Goal: Information Seeking & Learning: Check status

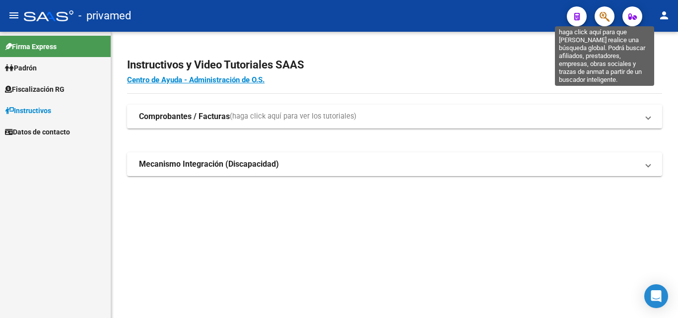
click at [609, 18] on icon "button" at bounding box center [605, 16] width 10 height 11
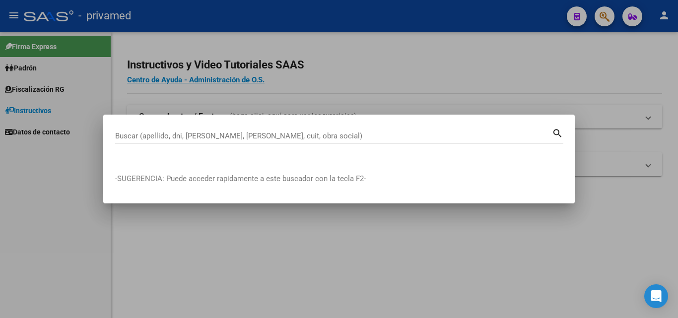
drag, startPoint x: 373, startPoint y: 142, endPoint x: 341, endPoint y: 132, distance: 33.3
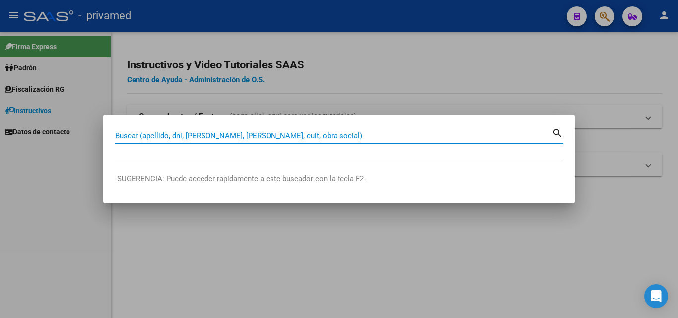
paste input "20388686481"
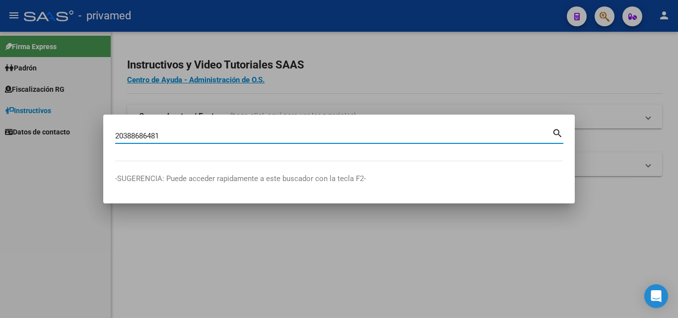
type input "20388686481"
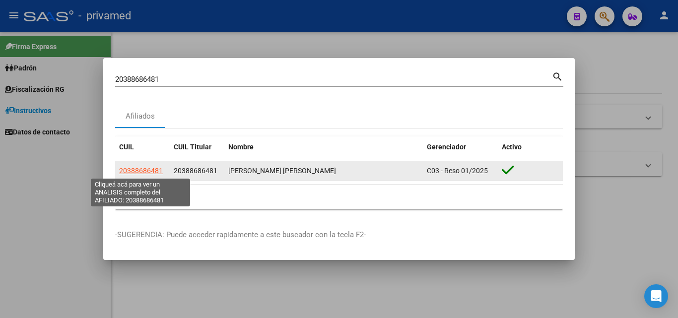
click at [142, 174] on span "20388686481" at bounding box center [141, 171] width 44 height 8
type textarea "20388686481"
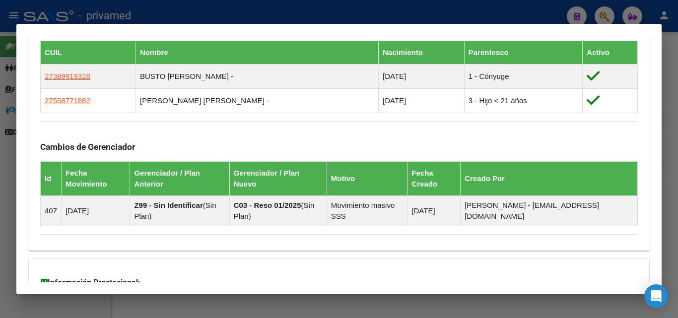
scroll to position [649, 0]
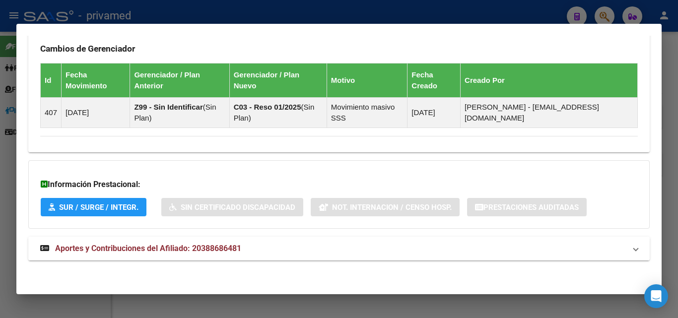
click at [256, 248] on mat-panel-title "Aportes y Contribuciones del Afiliado: 20388686481" at bounding box center [333, 249] width 586 height 12
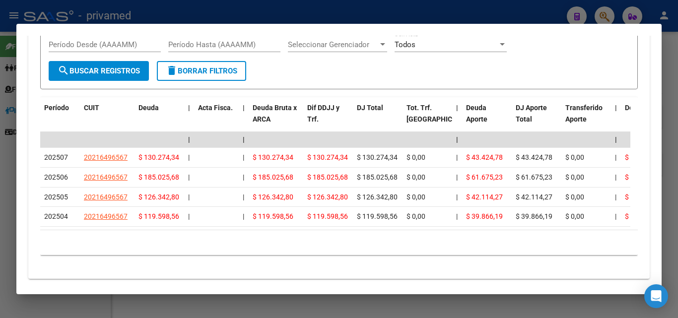
scroll to position [997, 0]
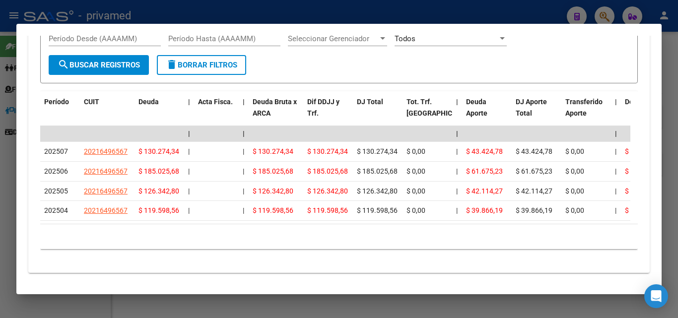
click at [678, 140] on div at bounding box center [339, 159] width 678 height 318
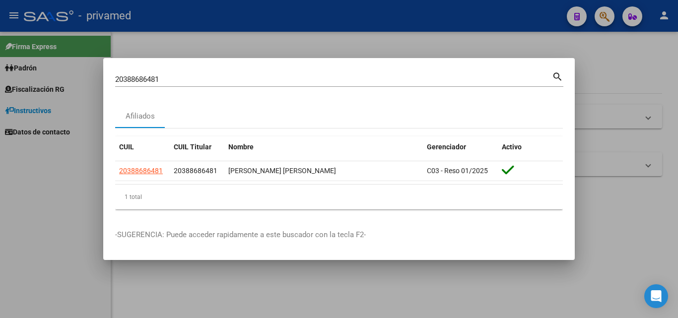
click at [672, 127] on div at bounding box center [339, 159] width 678 height 318
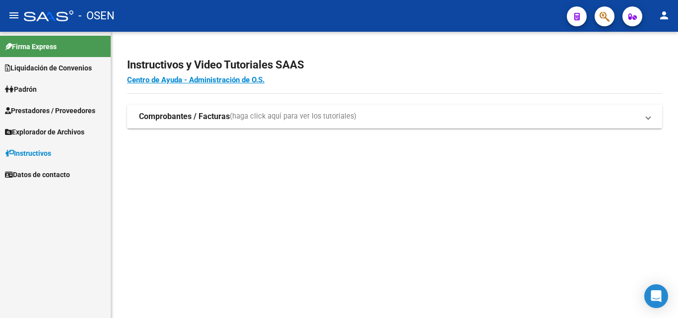
click at [491, 86] on app-root-component "Instructivos y Video Tutoriales SAAS Centro de Ayuda - Administración de O.S. C…" at bounding box center [394, 88] width 535 height 81
